Goal: Transaction & Acquisition: Purchase product/service

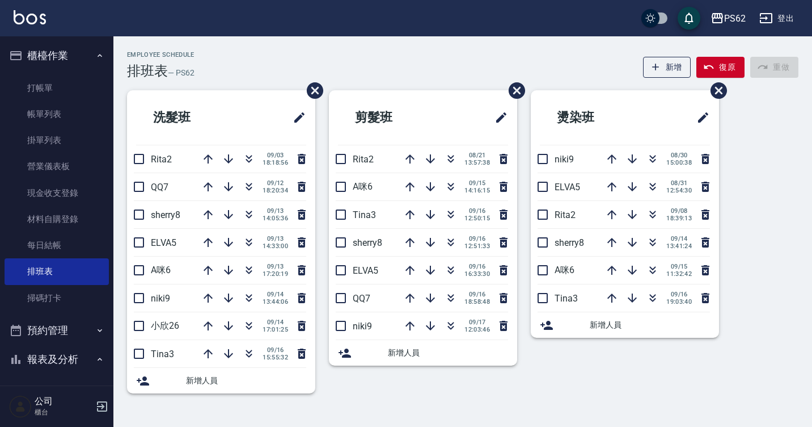
scroll to position [21, 0]
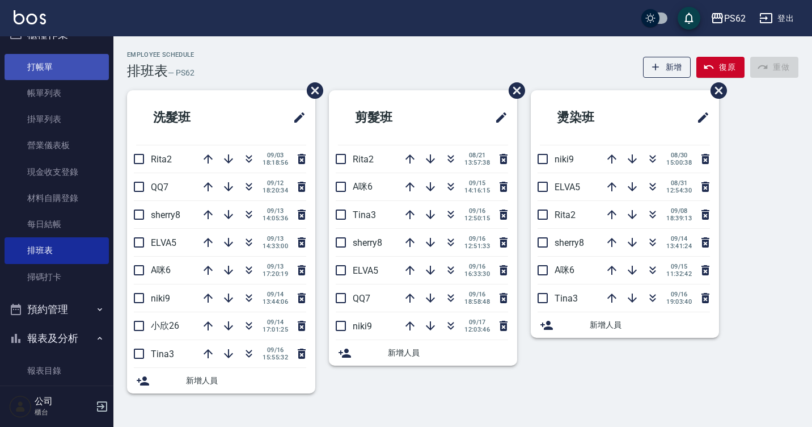
click at [52, 70] on link "打帳單" at bounding box center [57, 67] width 104 height 26
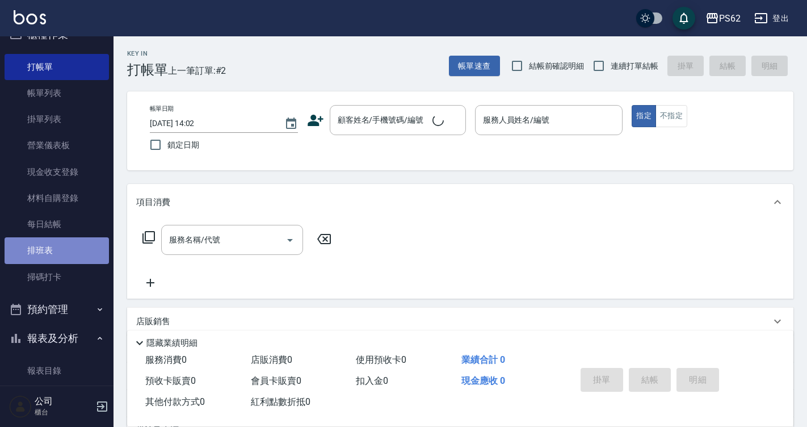
click at [58, 254] on link "排班表" at bounding box center [57, 250] width 104 height 26
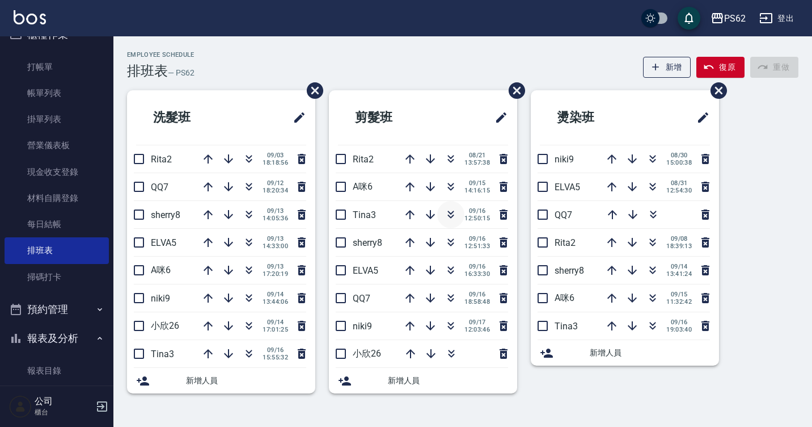
click at [455, 213] on icon "button" at bounding box center [451, 215] width 14 height 14
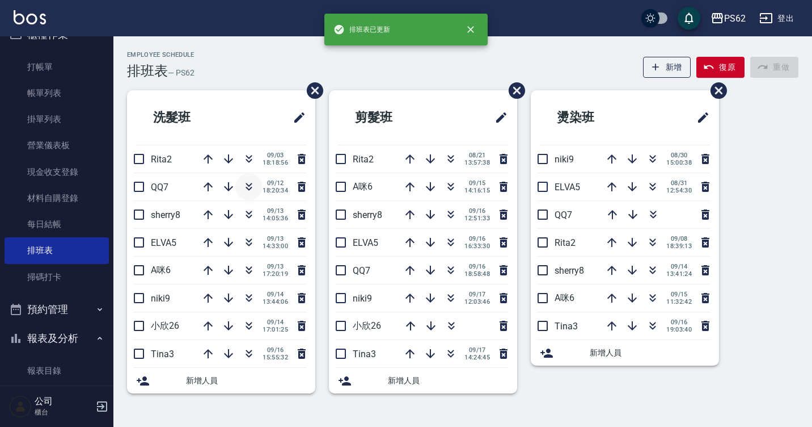
click at [256, 184] on button "button" at bounding box center [248, 186] width 27 height 27
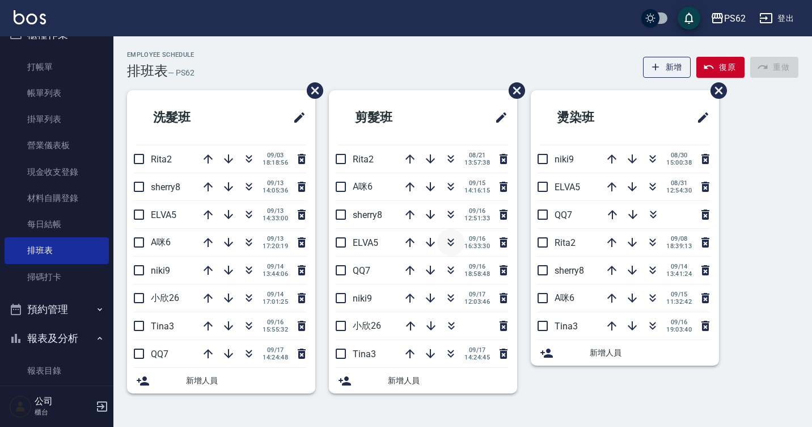
click at [451, 243] on icon "button" at bounding box center [451, 242] width 14 height 14
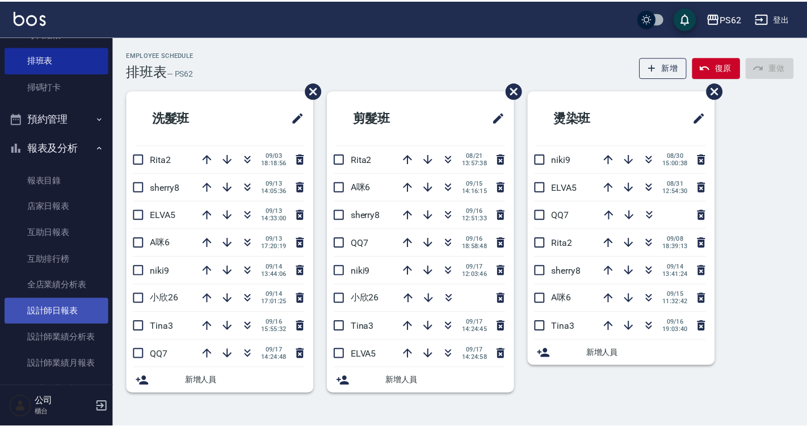
scroll to position [305, 0]
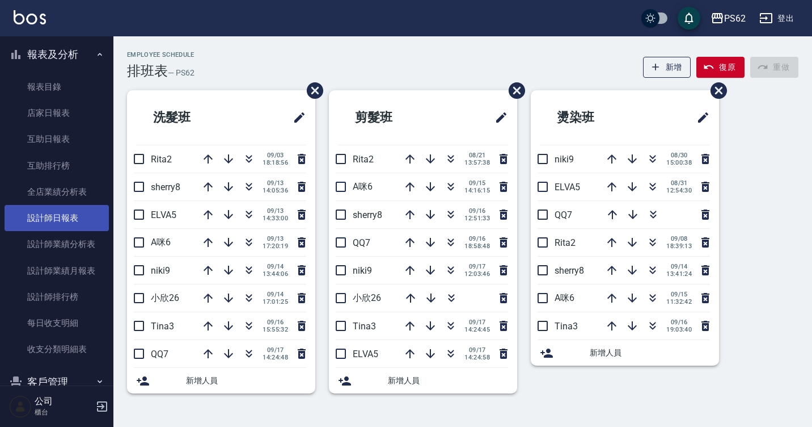
click at [72, 222] on link "設計師日報表" at bounding box center [57, 218] width 104 height 26
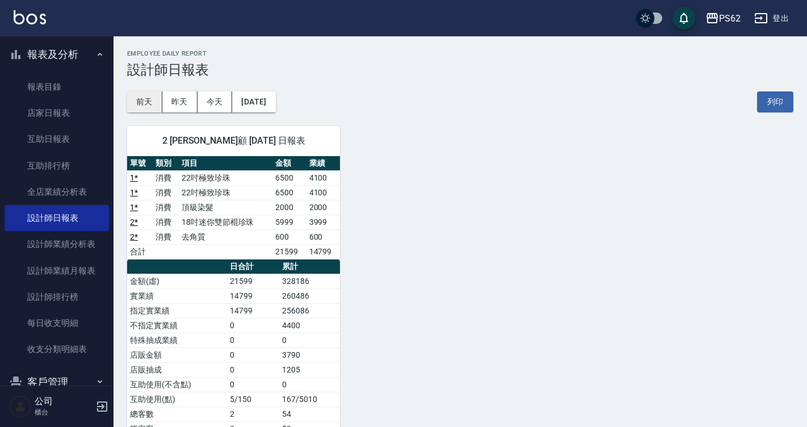
click at [152, 99] on button "前天" at bounding box center [144, 101] width 35 height 21
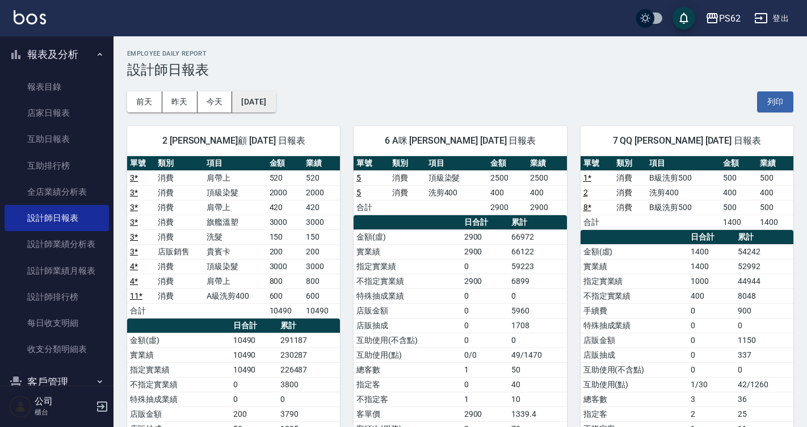
click at [275, 101] on button "[DATE]" at bounding box center [253, 101] width 43 height 21
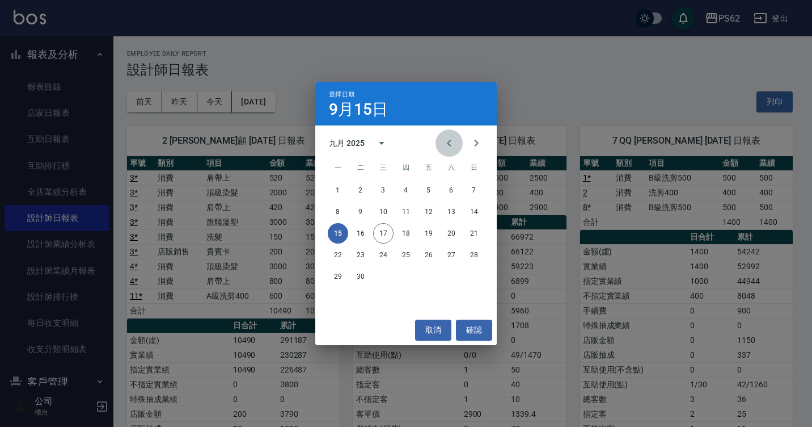
click at [445, 149] on icon "Previous month" at bounding box center [450, 143] width 14 height 14
click at [466, 234] on button "17" at bounding box center [474, 233] width 20 height 20
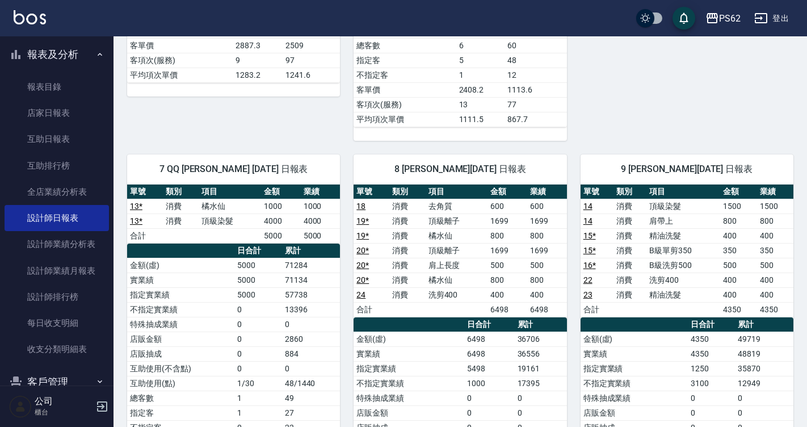
scroll to position [286, 0]
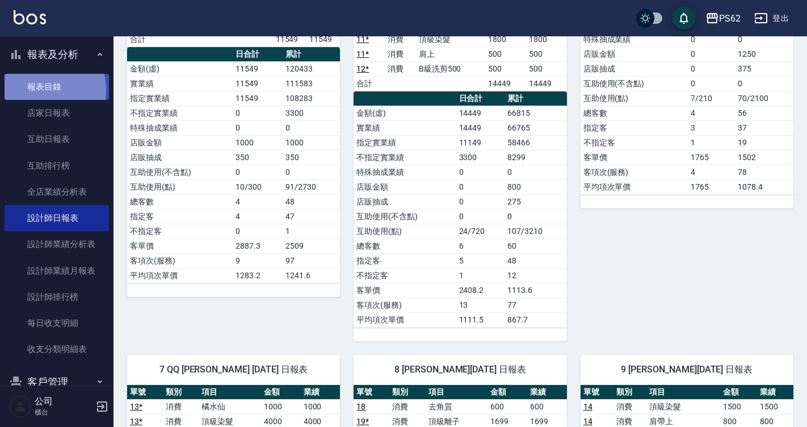
click at [42, 90] on link "報表目錄" at bounding box center [57, 87] width 104 height 26
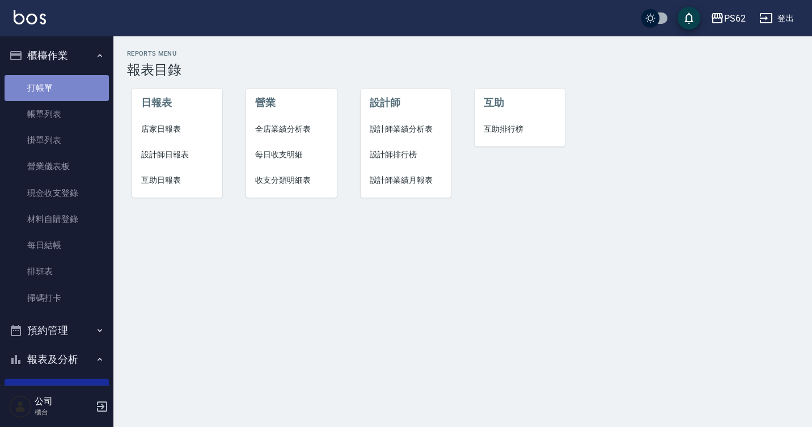
click at [62, 83] on link "打帳單" at bounding box center [57, 88] width 104 height 26
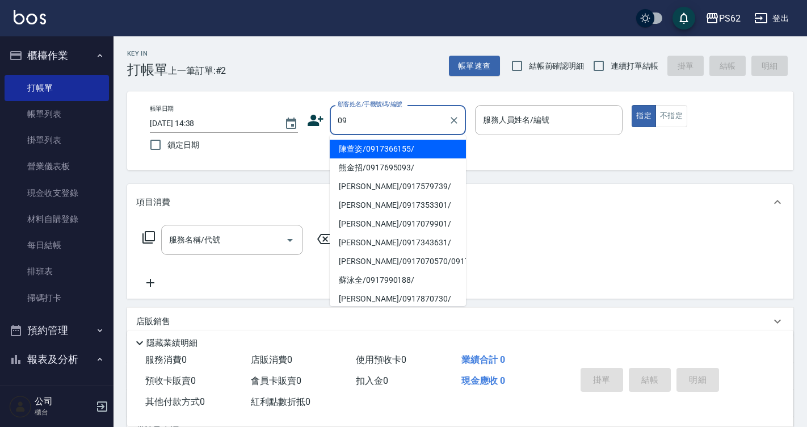
type input "0"
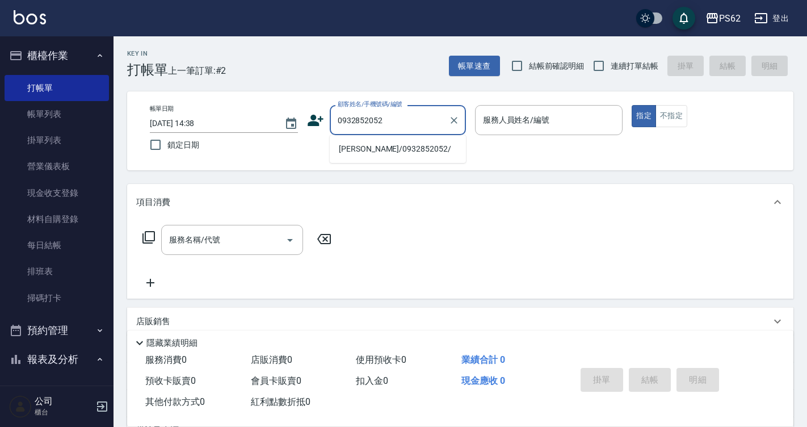
click at [366, 145] on li "[PERSON_NAME]/0932852052/" at bounding box center [398, 149] width 136 height 19
click at [366, 145] on div "帳單日期 [DATE] 14:38 鎖定日期 顧客姓名/手機號碼/編號 0932852052 顧客姓名/手機號碼/編號 服務人員姓名/編號 服務人員姓名/編號…" at bounding box center [460, 131] width 639 height 52
type input "[PERSON_NAME]/0932852052/"
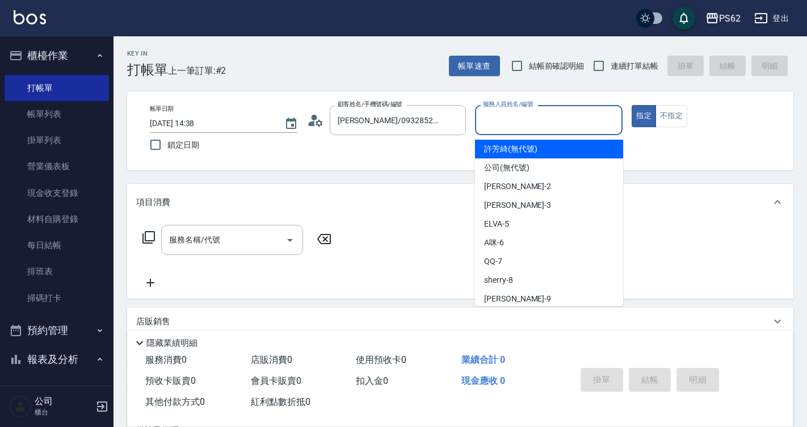
click at [507, 130] on input "服務人員姓名/編號" at bounding box center [549, 120] width 138 height 20
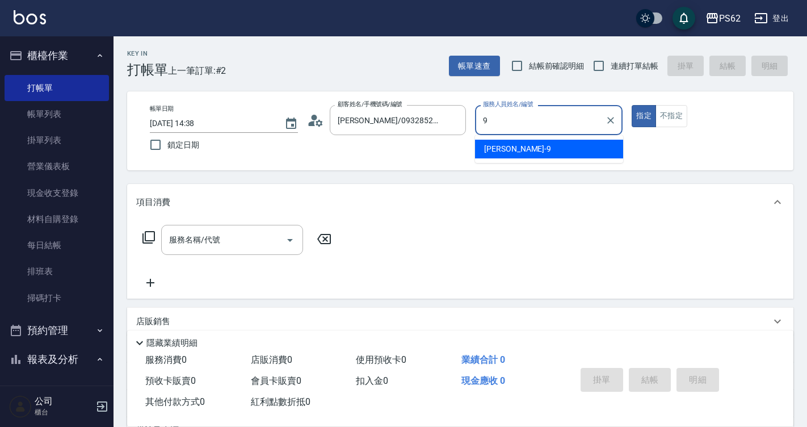
type input "niki-9"
type button "true"
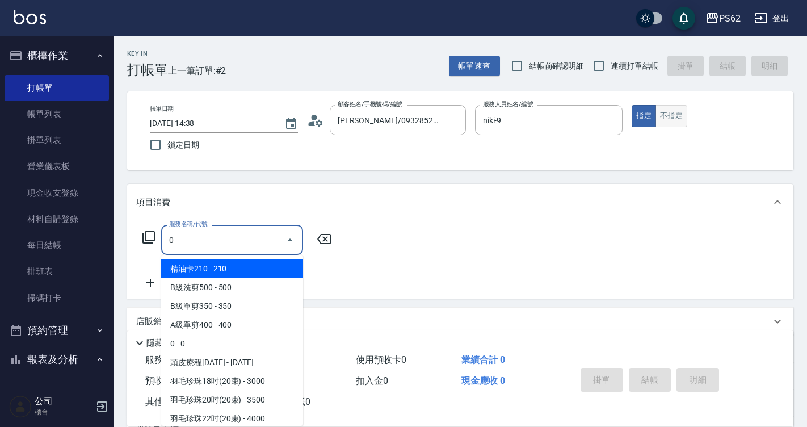
type input "0"
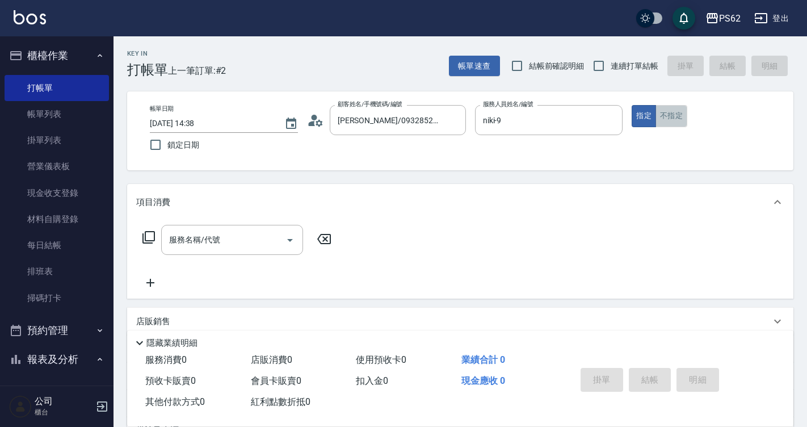
click at [665, 120] on button "不指定" at bounding box center [671, 116] width 32 height 22
click at [224, 237] on input "服務名稱/代號" at bounding box center [223, 240] width 115 height 20
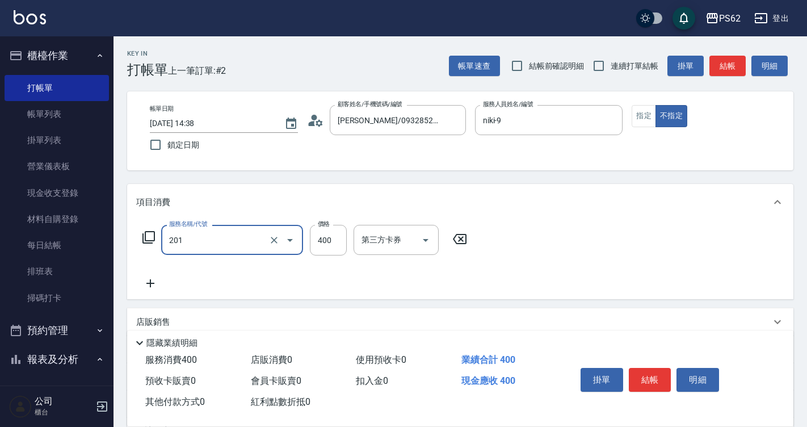
type input "洗剪400(201)"
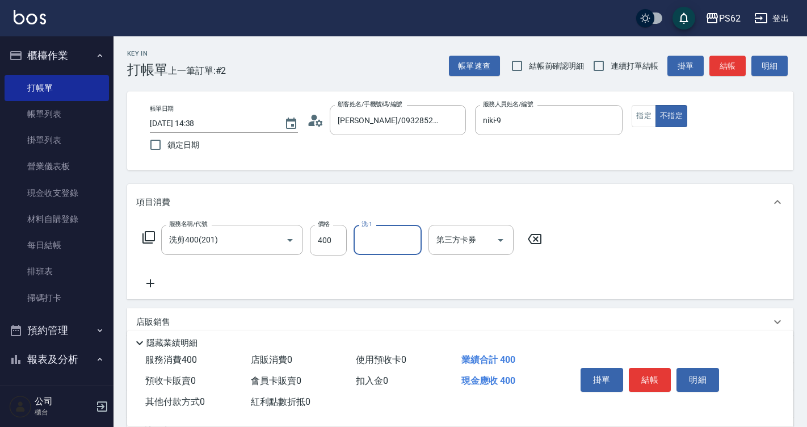
click at [647, 378] on button "結帳" at bounding box center [650, 380] width 43 height 24
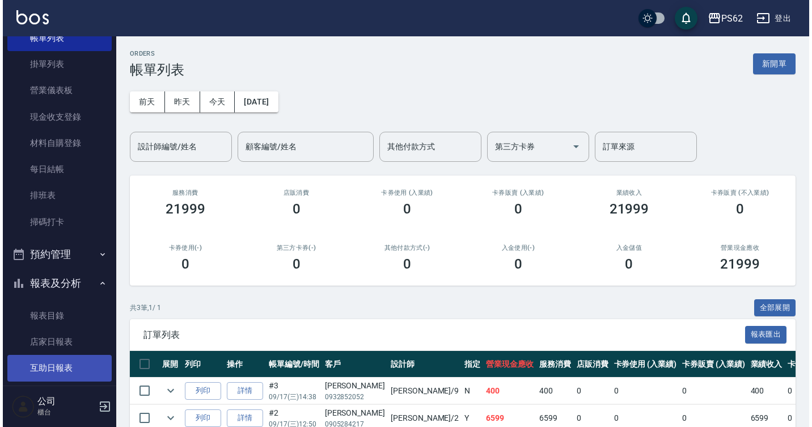
scroll to position [113, 0]
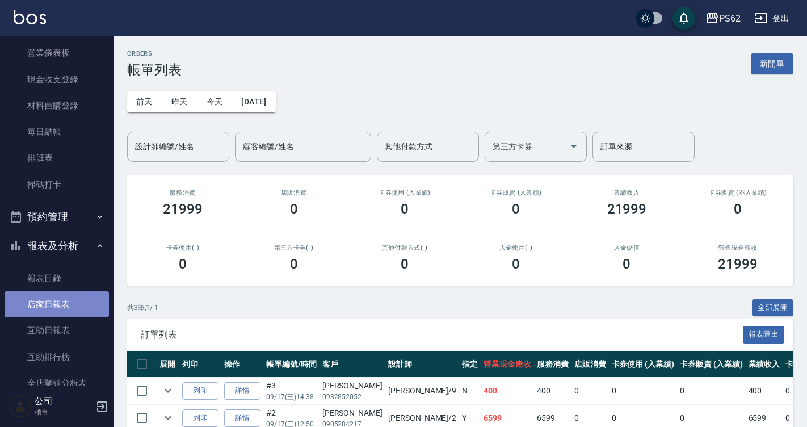
click at [80, 310] on link "店家日報表" at bounding box center [57, 304] width 104 height 26
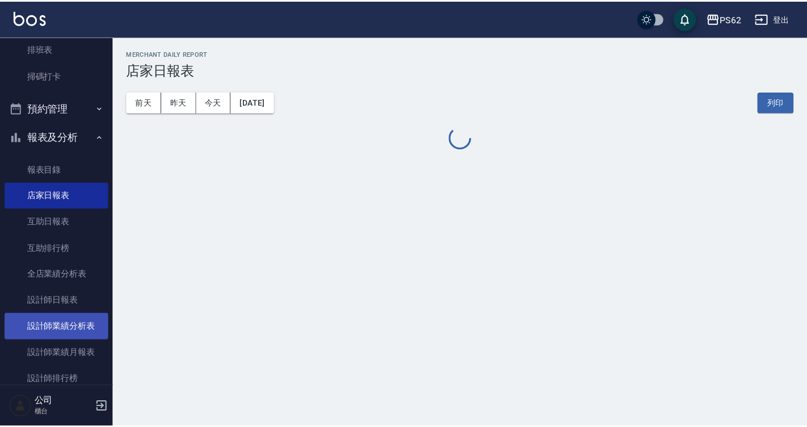
scroll to position [227, 0]
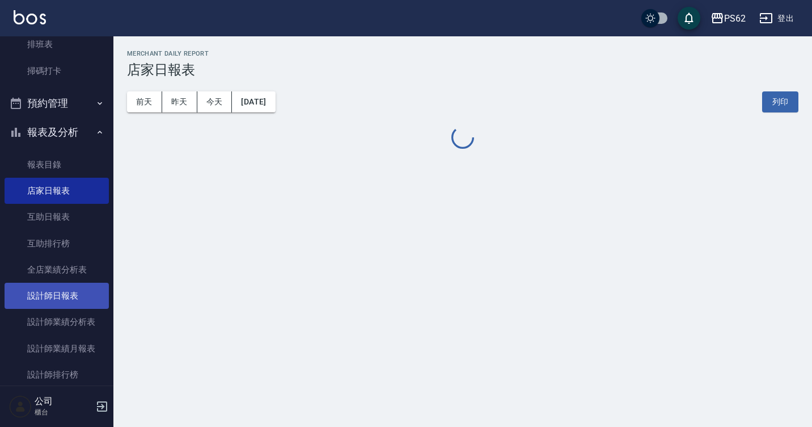
click at [86, 292] on link "設計師日報表" at bounding box center [57, 296] width 104 height 26
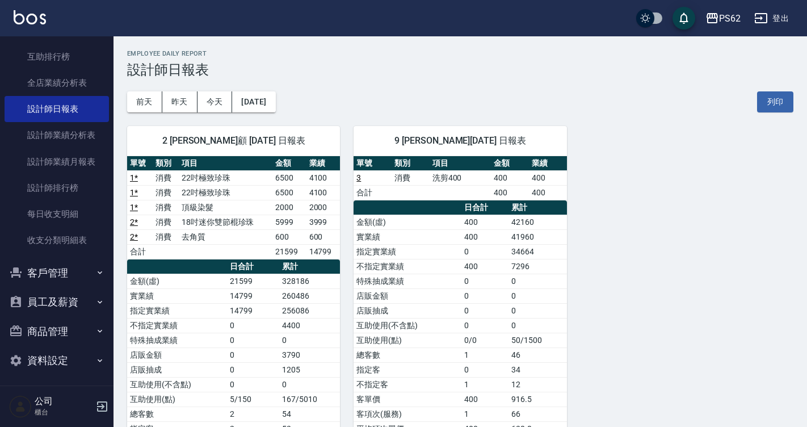
scroll to position [417, 0]
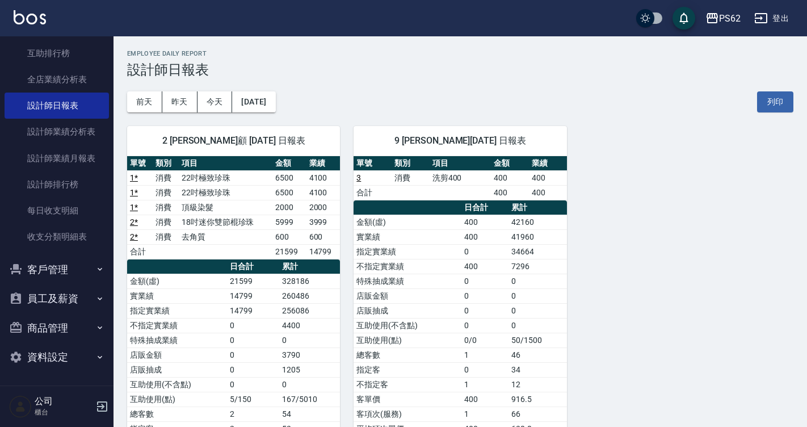
click at [60, 322] on button "商品管理" at bounding box center [57, 328] width 104 height 30
click at [60, 323] on button "商品管理" at bounding box center [57, 328] width 104 height 30
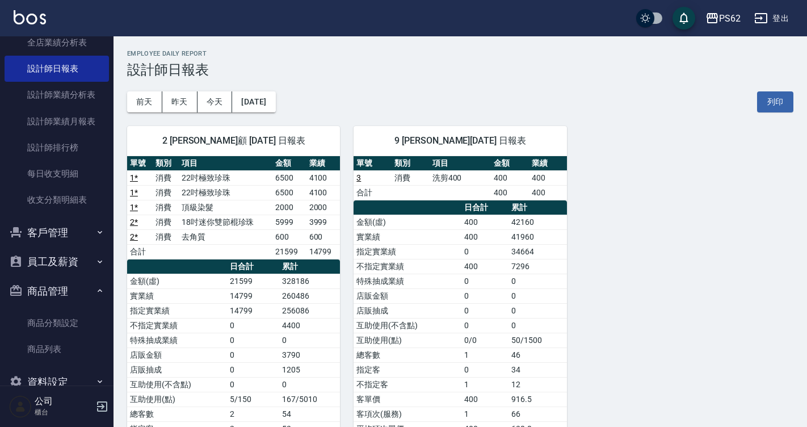
scroll to position [474, 0]
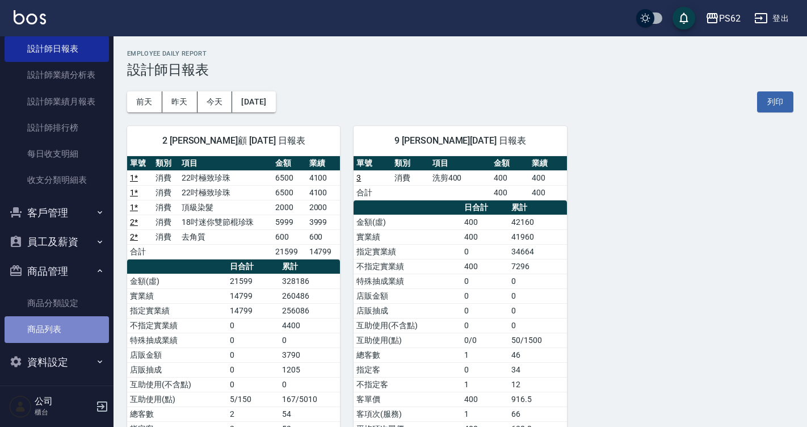
click at [58, 330] on link "商品列表" at bounding box center [57, 329] width 104 height 26
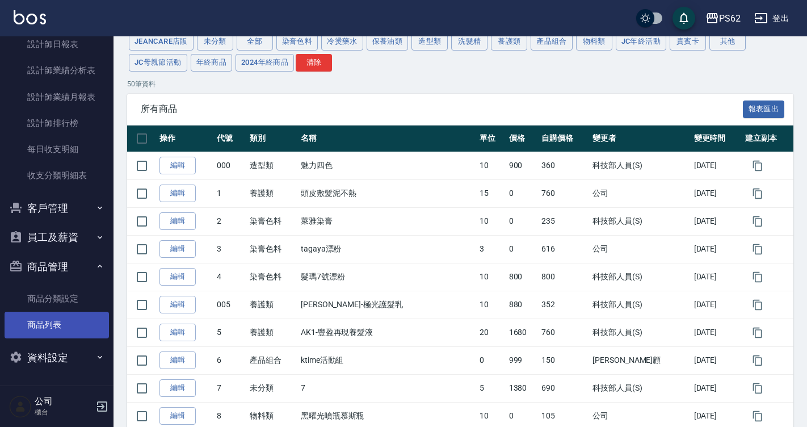
scroll to position [113, 0]
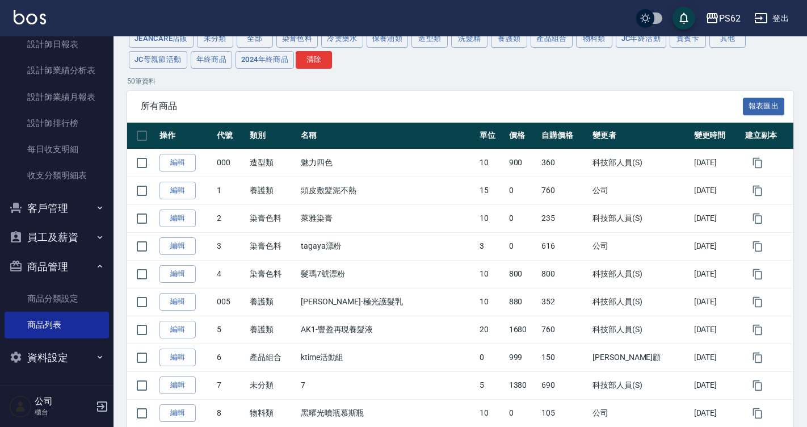
click at [65, 214] on button "客戶管理" at bounding box center [57, 208] width 104 height 30
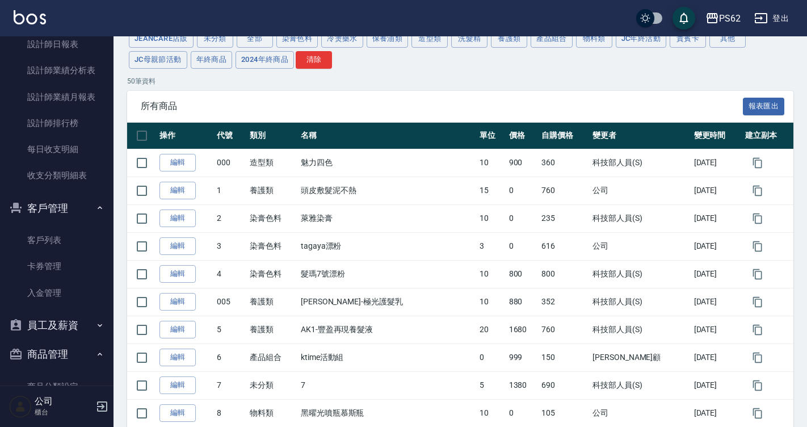
click at [49, 337] on button "員工及薪資" at bounding box center [57, 325] width 104 height 30
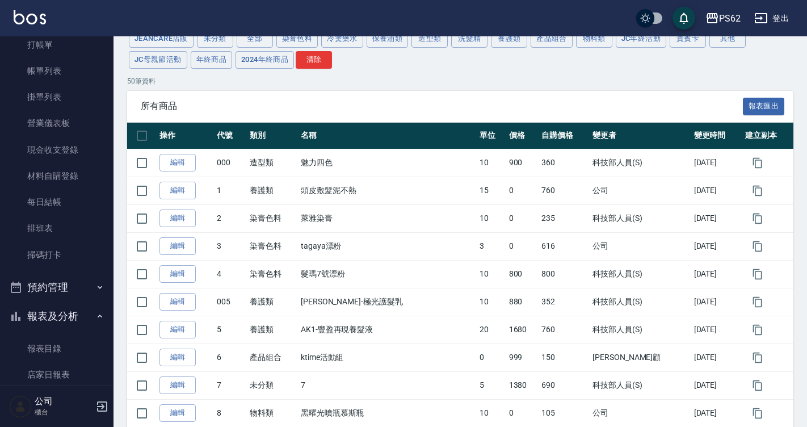
scroll to position [0, 0]
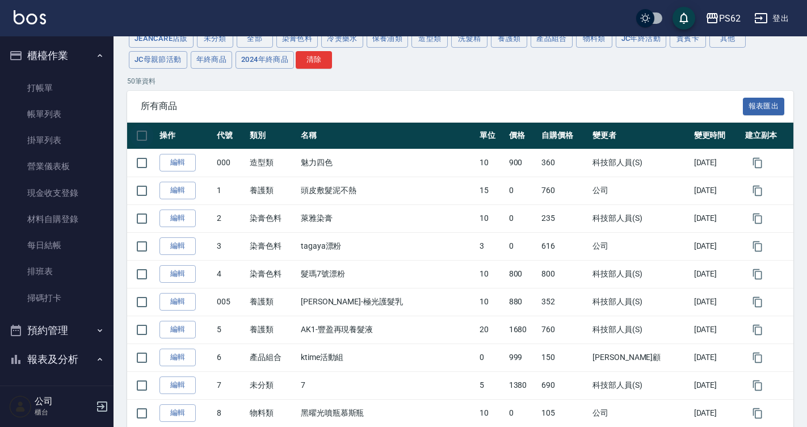
click at [130, 143] on input "checkbox" at bounding box center [142, 136] width 24 height 24
checkbox input "true"
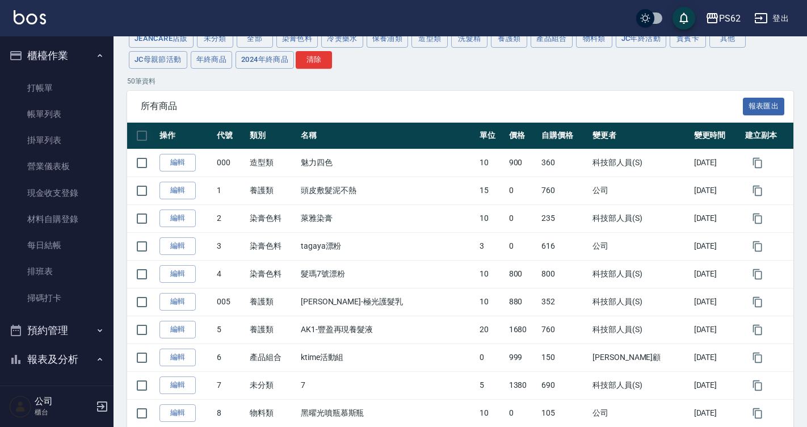
checkbox input "true"
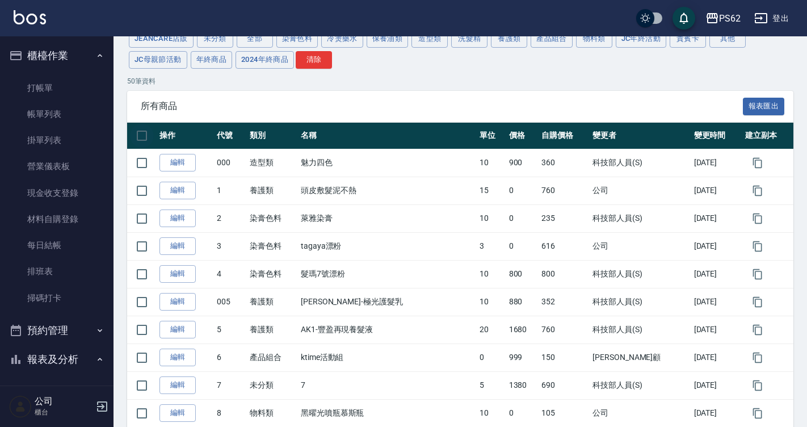
checkbox input "true"
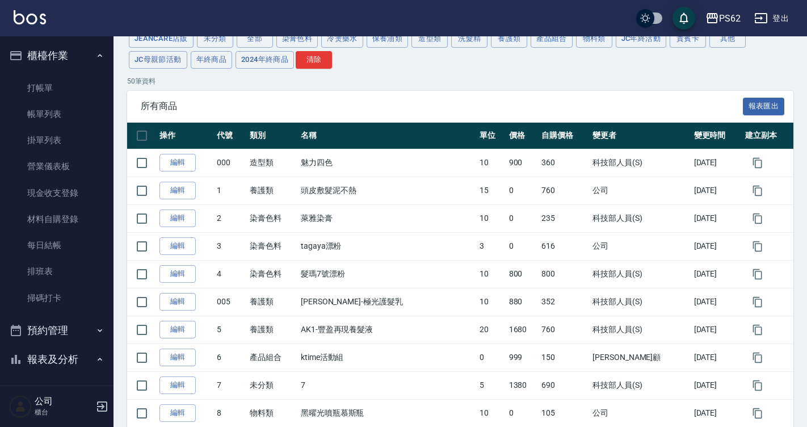
checkbox input "true"
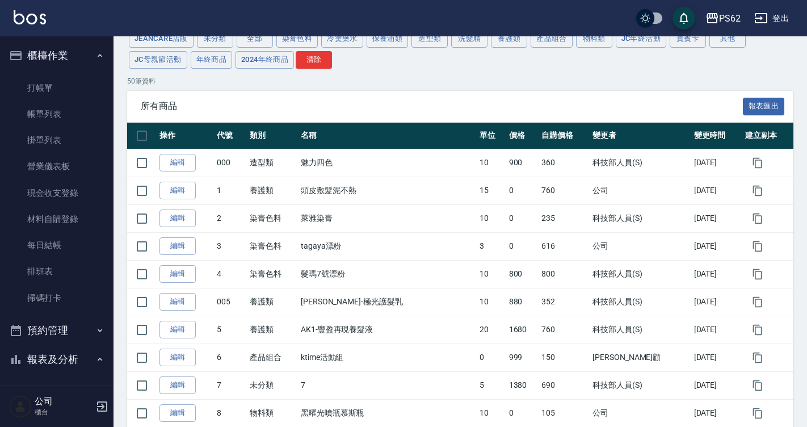
checkbox input "true"
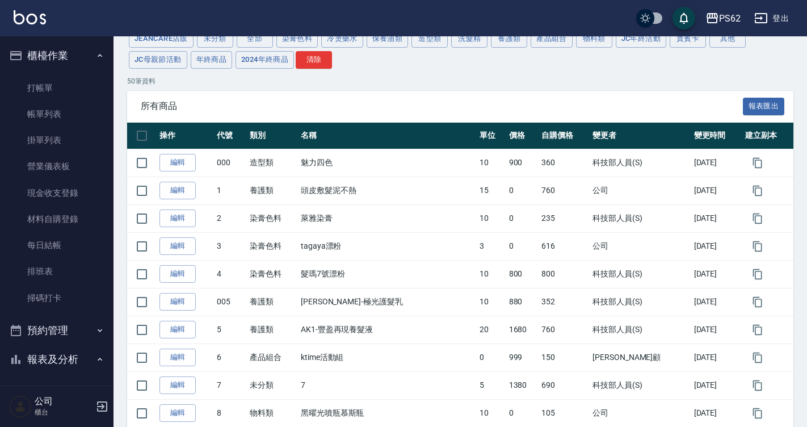
checkbox input "true"
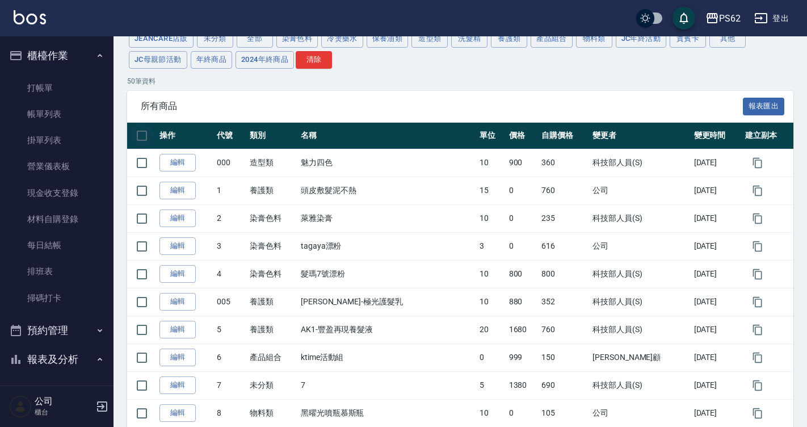
checkbox input "true"
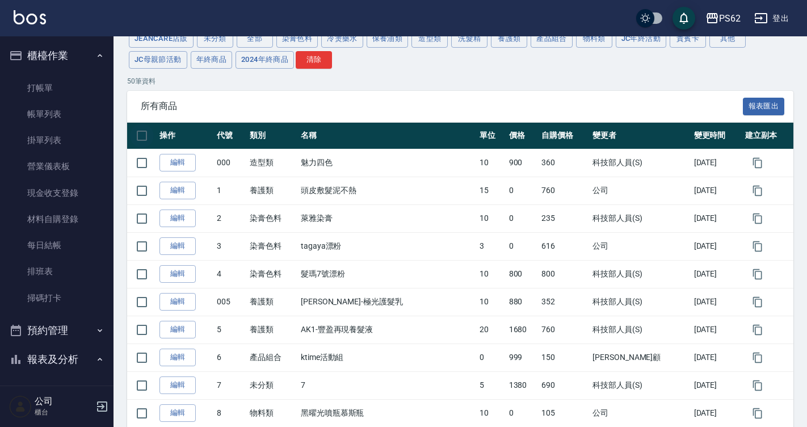
checkbox input "true"
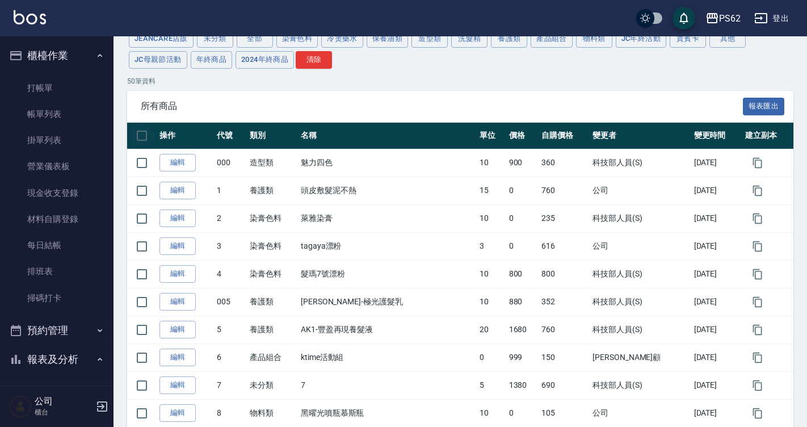
checkbox input "true"
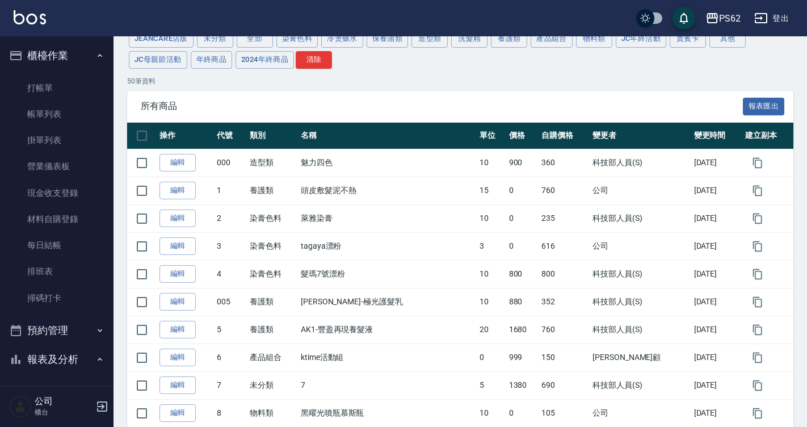
checkbox input "true"
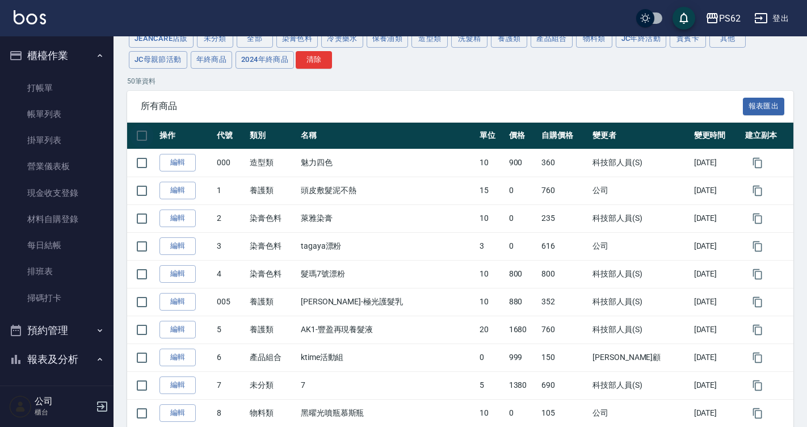
checkbox input "true"
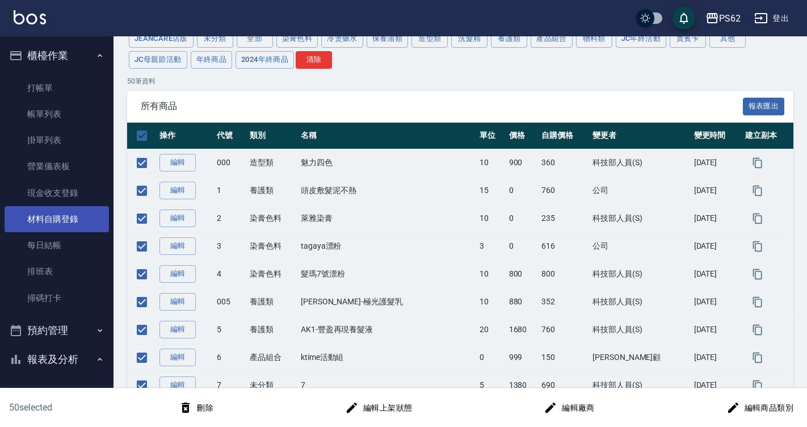
click at [82, 216] on link "材料自購登錄" at bounding box center [57, 219] width 104 height 26
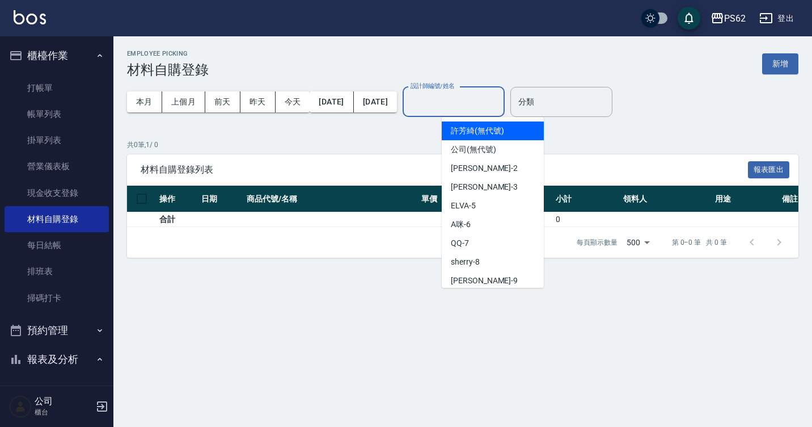
click at [492, 105] on input "設計師編號/姓名" at bounding box center [454, 102] width 92 height 20
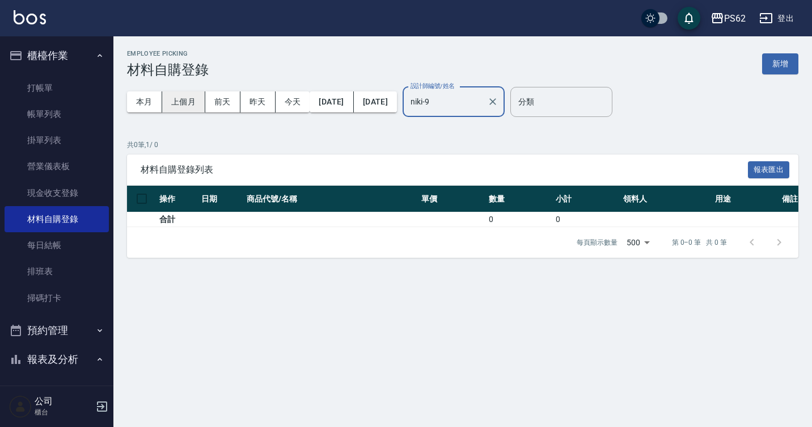
type input "niki-9"
click at [169, 102] on button "上個月" at bounding box center [183, 101] width 43 height 21
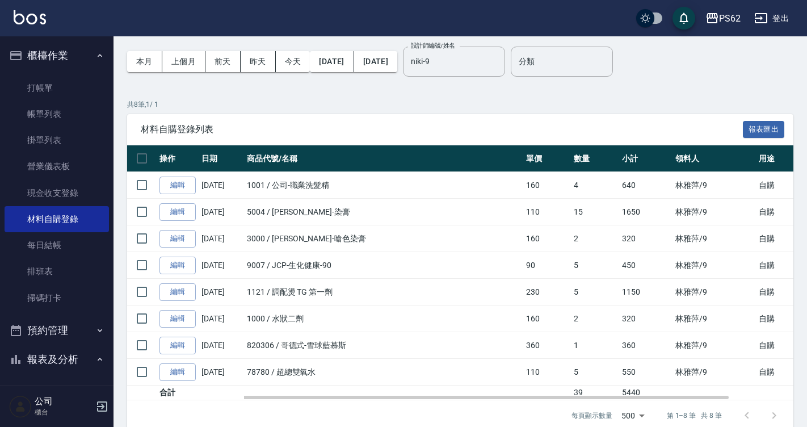
scroll to position [57, 0]
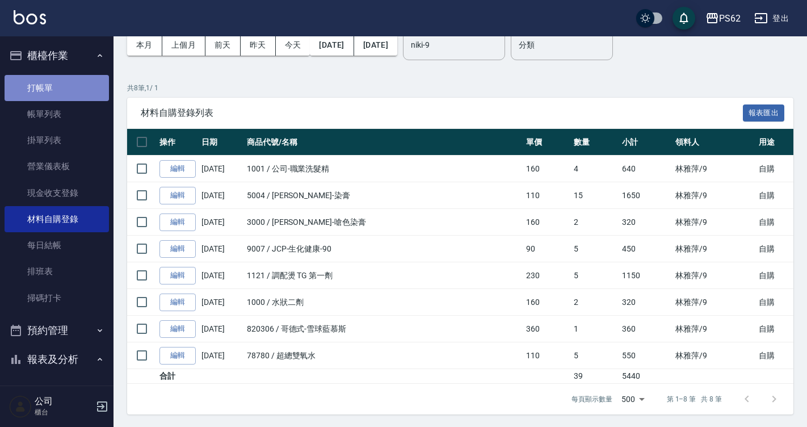
click at [70, 75] on link "打帳單" at bounding box center [57, 88] width 104 height 26
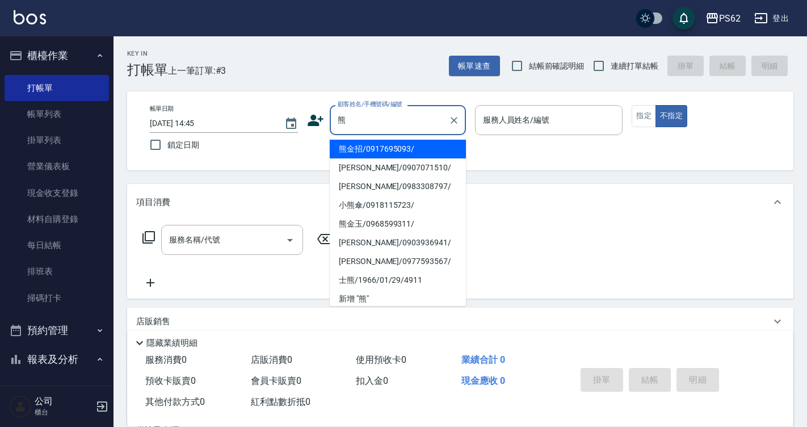
click at [406, 153] on li "熊金招/0917695093/" at bounding box center [398, 149] width 136 height 19
type input "熊金招/0917695093/"
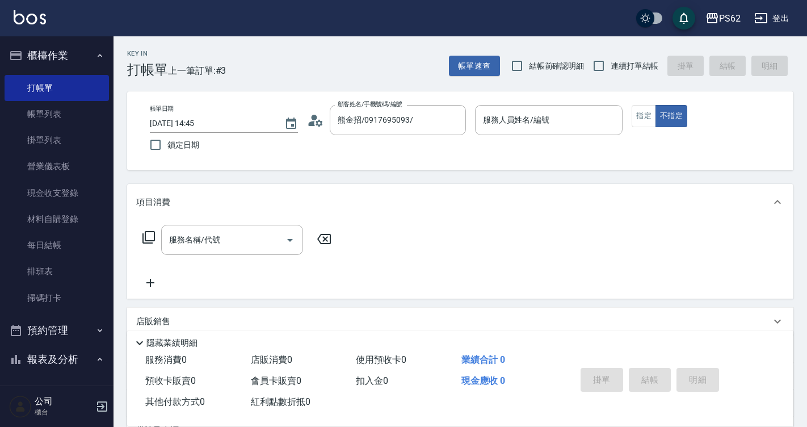
click at [315, 127] on icon at bounding box center [315, 120] width 17 height 17
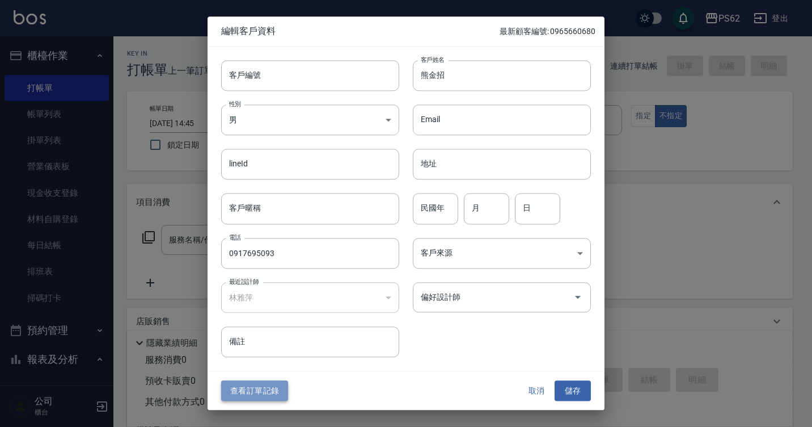
click at [250, 393] on button "查看訂單記錄" at bounding box center [254, 390] width 67 height 21
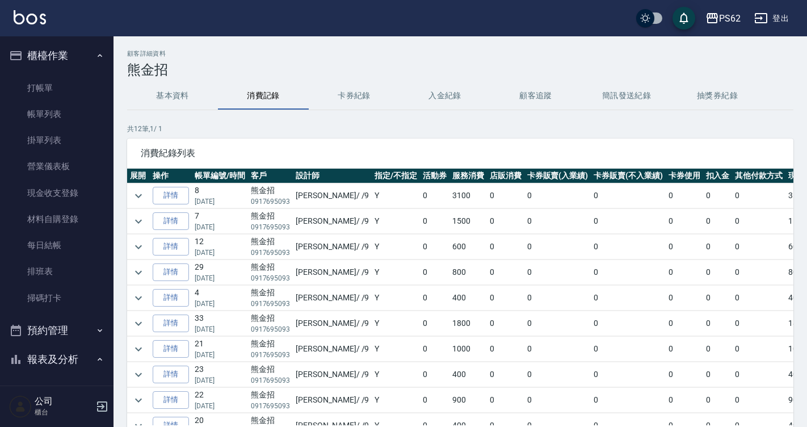
scroll to position [57, 0]
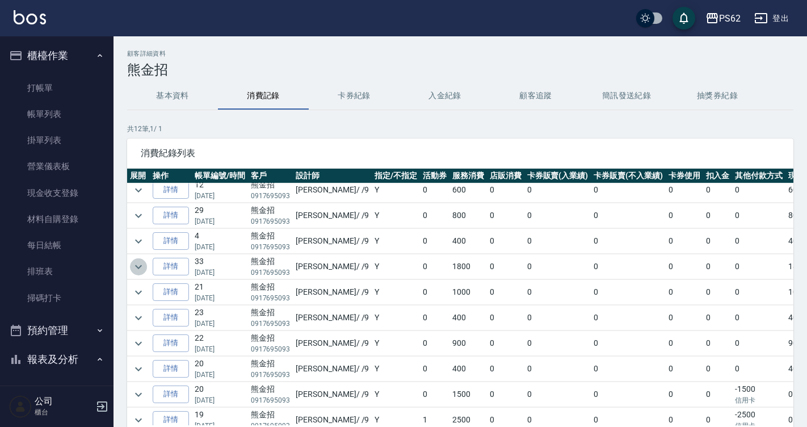
click at [137, 267] on icon "expand row" at bounding box center [139, 267] width 14 height 14
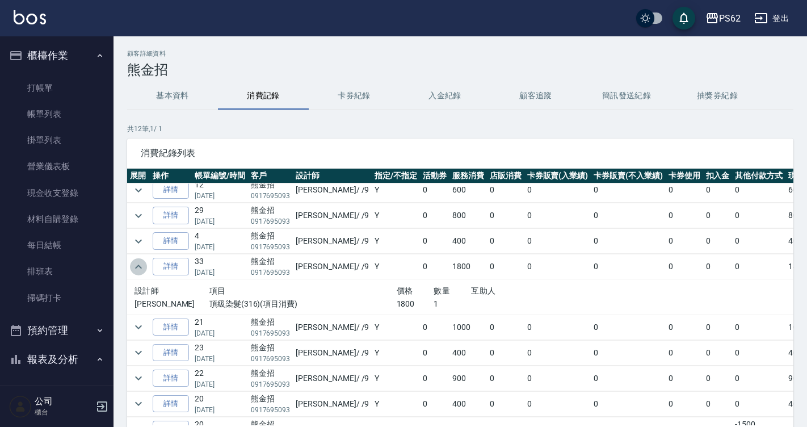
click at [137, 267] on icon "expand row" at bounding box center [138, 266] width 7 height 4
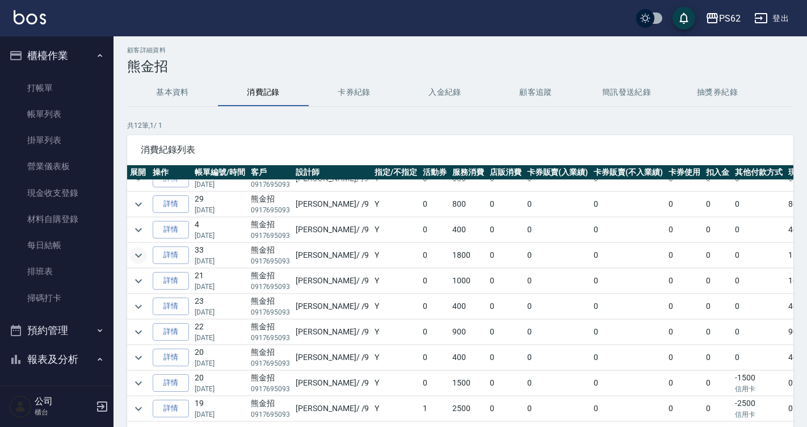
scroll to position [77, 0]
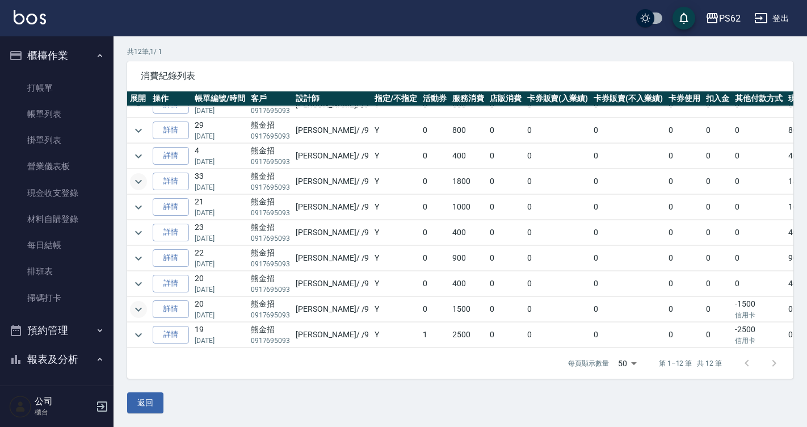
click at [144, 302] on icon "expand row" at bounding box center [139, 309] width 14 height 14
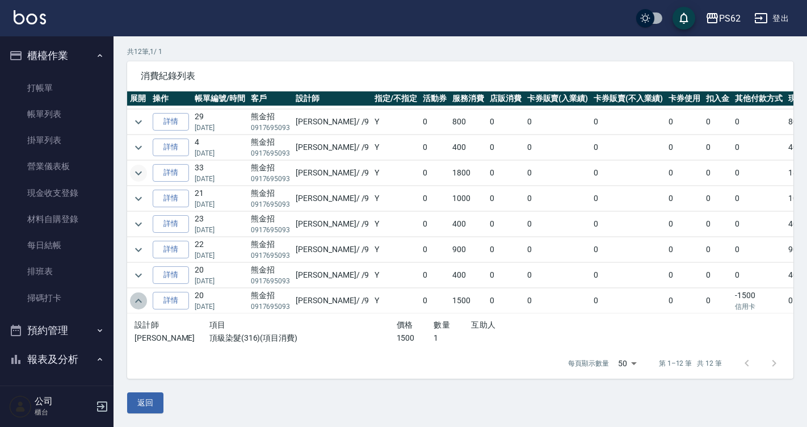
click at [144, 298] on icon "expand row" at bounding box center [139, 301] width 14 height 14
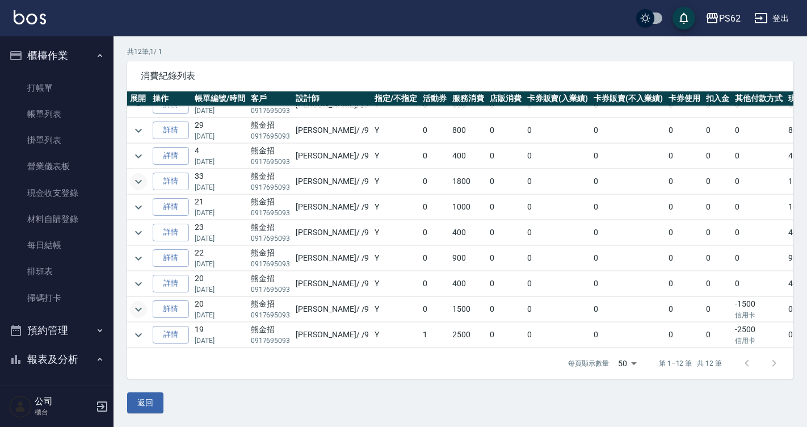
click at [143, 302] on icon "expand row" at bounding box center [139, 309] width 14 height 14
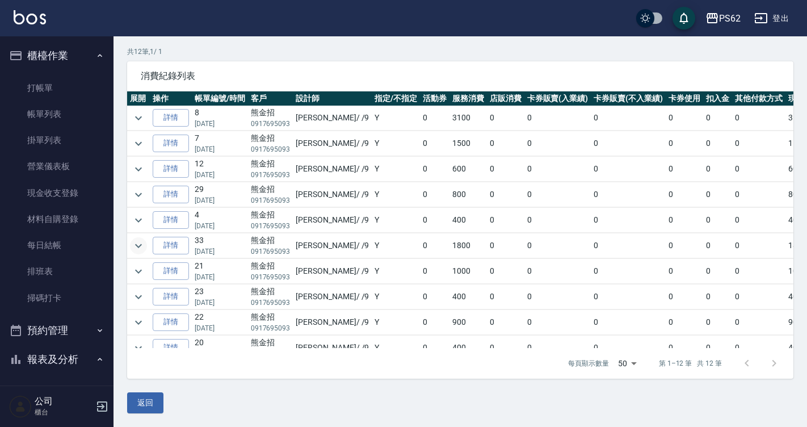
scroll to position [0, 0]
click at [134, 118] on icon "expand row" at bounding box center [139, 119] width 14 height 14
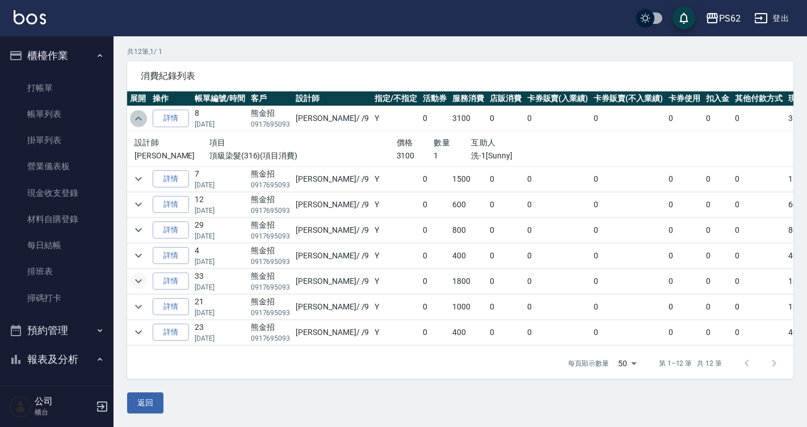
click at [134, 118] on icon "expand row" at bounding box center [139, 119] width 14 height 14
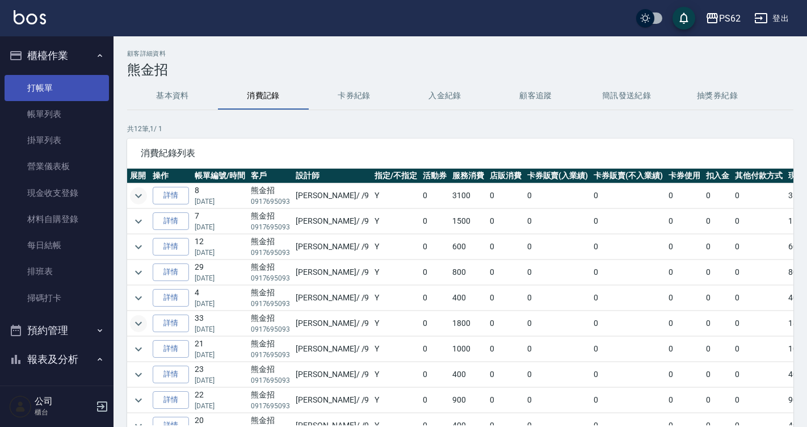
click at [65, 87] on link "打帳單" at bounding box center [57, 88] width 104 height 26
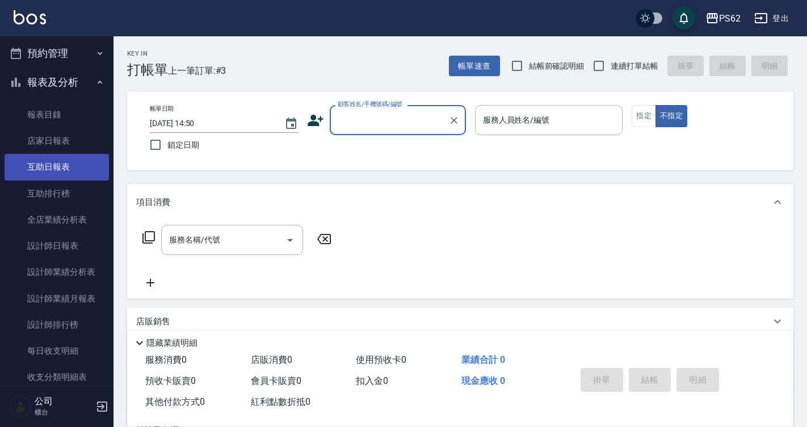
scroll to position [284, 0]
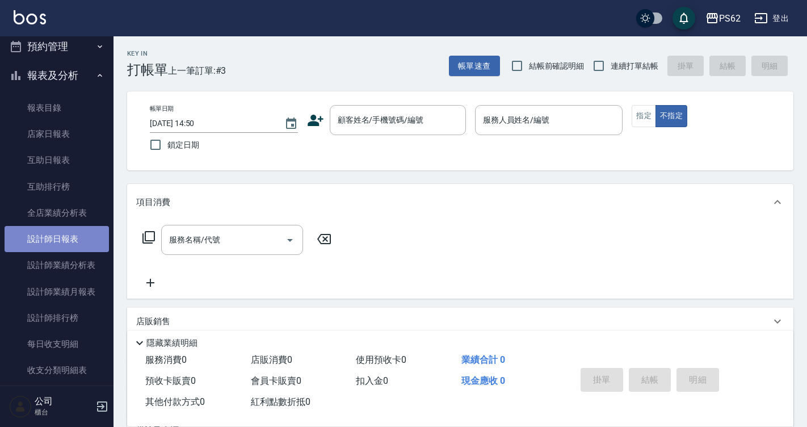
click at [80, 236] on link "設計師日報表" at bounding box center [57, 239] width 104 height 26
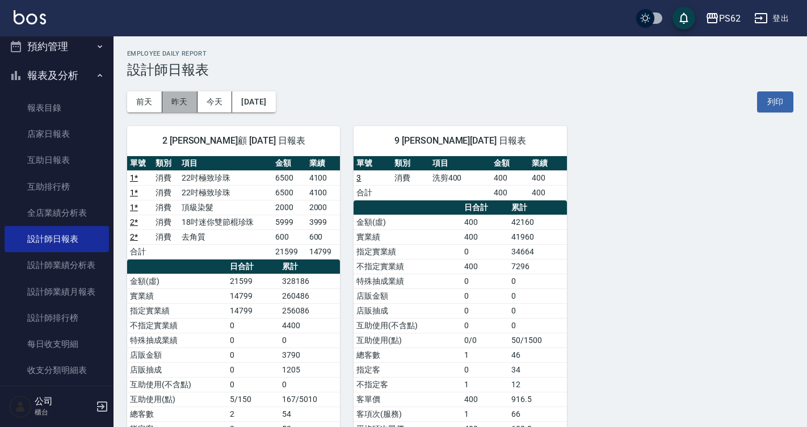
click at [170, 107] on button "昨天" at bounding box center [179, 101] width 35 height 21
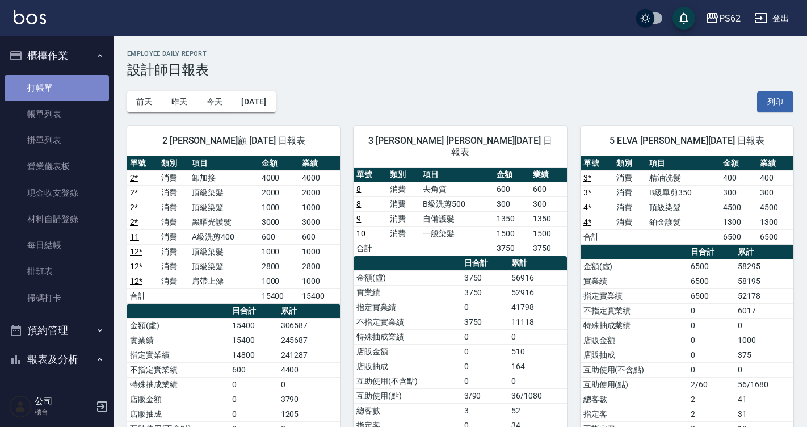
click at [62, 84] on link "打帳單" at bounding box center [57, 88] width 104 height 26
